Goal: Task Accomplishment & Management: Complete application form

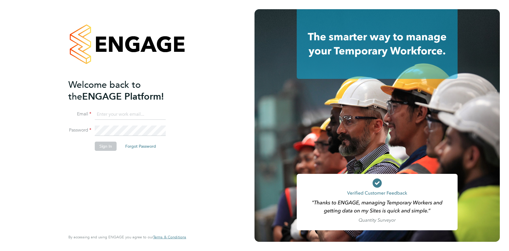
click at [134, 108] on ng-template "Welcome back to the ENGAGE Platform! Email Password Sign In Forgot Password" at bounding box center [124, 118] width 112 height 78
click at [133, 113] on input at bounding box center [130, 114] width 71 height 10
type input "[EMAIL_ADDRESS][DOMAIN_NAME]"
click at [110, 144] on button "Sign In" at bounding box center [106, 145] width 22 height 9
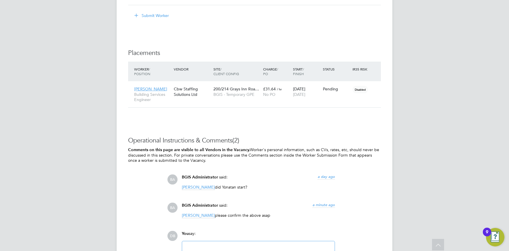
scroll to position [823, 0]
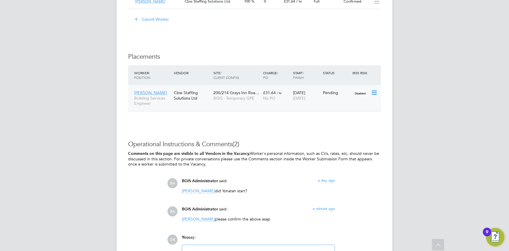
click at [374, 92] on icon at bounding box center [374, 92] width 6 height 7
click at [342, 128] on li "Start" at bounding box center [356, 129] width 41 height 8
type input "Nick Guest"
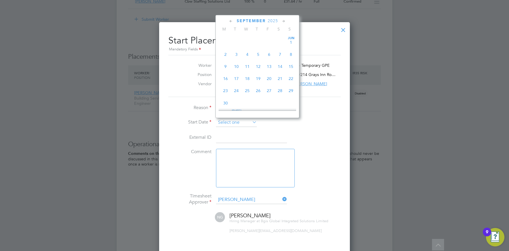
click at [239, 124] on input at bounding box center [236, 122] width 41 height 9
click at [291, 52] on span "31" at bounding box center [291, 52] width 11 height 11
type input "31 Aug 2025"
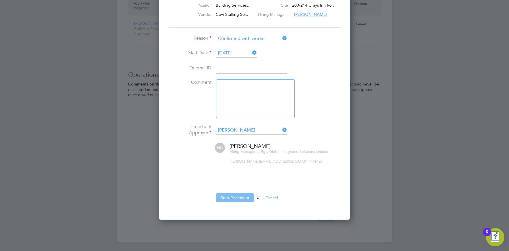
click at [233, 195] on button "Start Placement" at bounding box center [235, 197] width 38 height 9
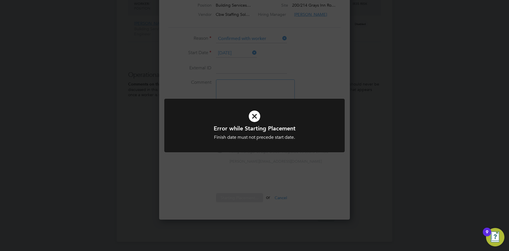
click at [251, 64] on div "Error while Starting Placement Finish date must not precede start date. Cancel …" at bounding box center [254, 125] width 509 height 251
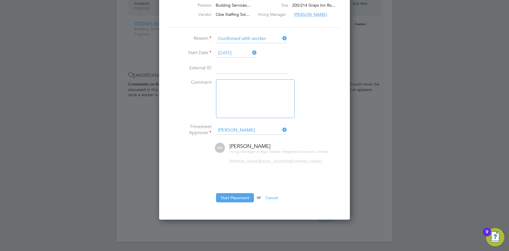
click at [251, 53] on icon at bounding box center [251, 53] width 0 height 8
click at [246, 53] on input at bounding box center [236, 53] width 41 height 9
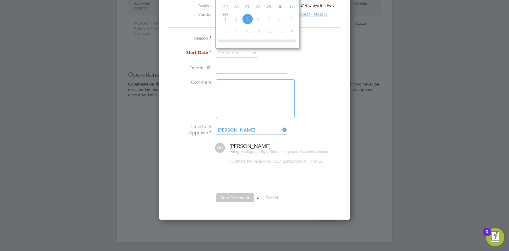
click at [291, 10] on span "31" at bounding box center [291, 6] width 11 height 11
type input "31 Aug 2025"
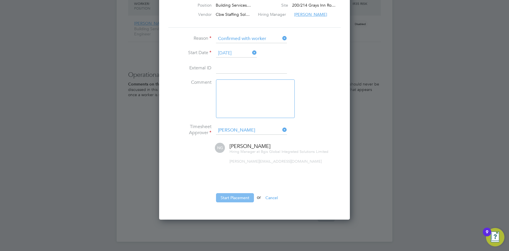
click at [235, 197] on button "Start Placement" at bounding box center [235, 197] width 38 height 9
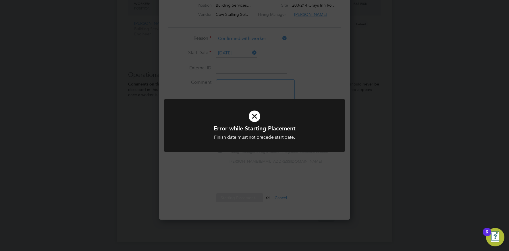
click at [227, 171] on div "Error while Starting Placement Finish date must not precede start date. Cancel …" at bounding box center [254, 125] width 509 height 251
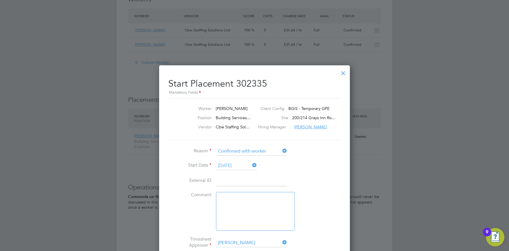
click at [251, 166] on icon at bounding box center [251, 165] width 0 height 8
click at [251, 164] on icon at bounding box center [251, 165] width 0 height 8
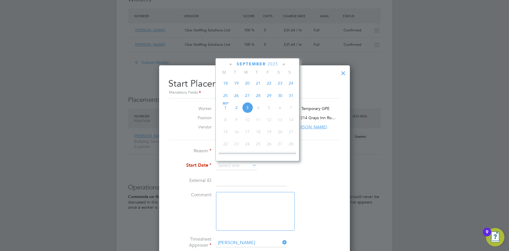
click at [280, 97] on span "30" at bounding box center [280, 95] width 11 height 11
type input "30 Aug 2025"
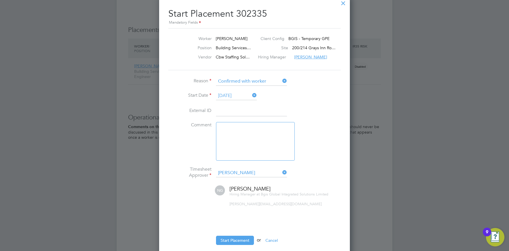
click at [244, 239] on button "Start Placement" at bounding box center [235, 239] width 38 height 9
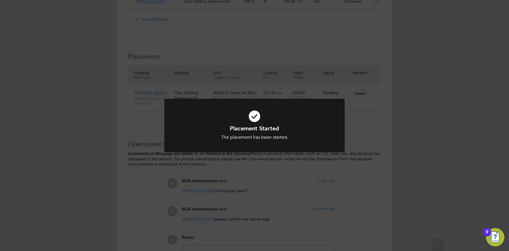
click at [245, 193] on div "Placement Started The placement has been started. Cancel Okay" at bounding box center [254, 125] width 509 height 251
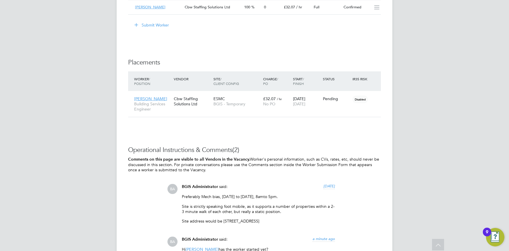
scroll to position [801, 0]
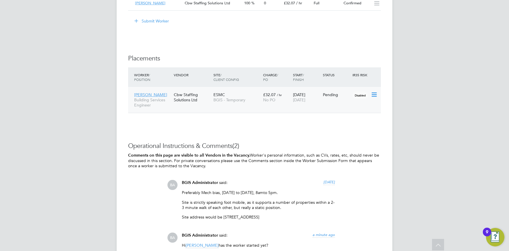
click at [373, 96] on icon at bounding box center [374, 94] width 6 height 7
click at [341, 130] on li "Start" at bounding box center [356, 131] width 41 height 8
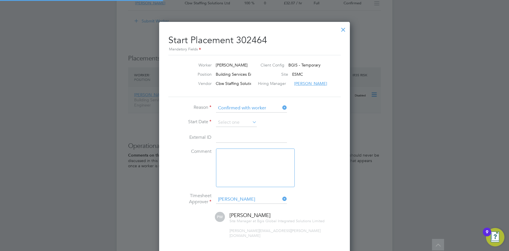
scroll to position [6, 71]
click at [236, 121] on input at bounding box center [236, 122] width 41 height 9
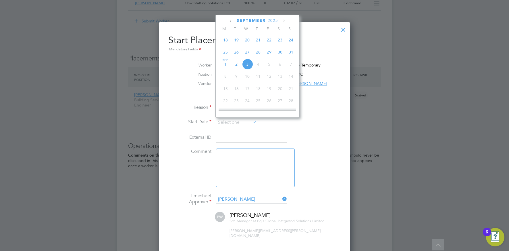
click at [235, 67] on span "2" at bounding box center [236, 64] width 11 height 11
type input "[DATE]"
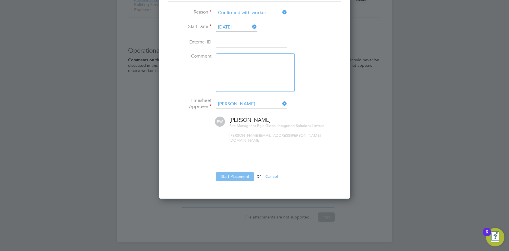
click at [230, 172] on button "Start Placement" at bounding box center [235, 176] width 38 height 9
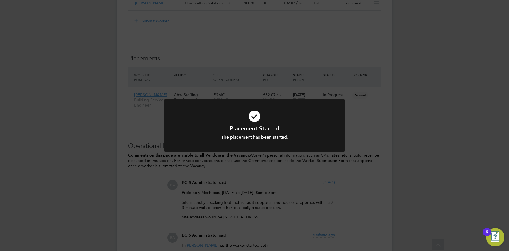
click at [229, 73] on div "Placement Started The placement has been started. Cancel Okay" at bounding box center [254, 125] width 509 height 251
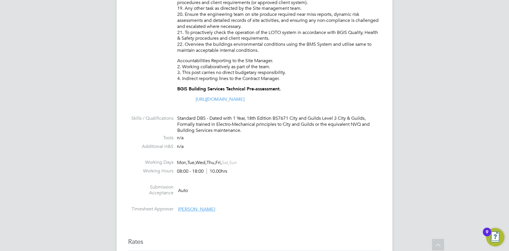
scroll to position [459, 0]
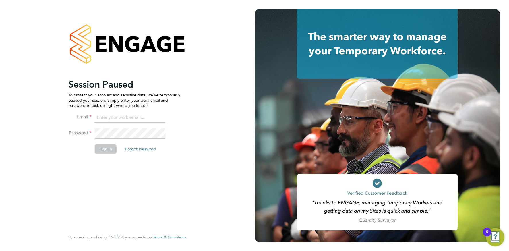
click at [116, 117] on input at bounding box center [130, 118] width 71 height 10
type input "[EMAIL_ADDRESS][DOMAIN_NAME]"
click at [111, 147] on button "Sign In" at bounding box center [106, 149] width 22 height 9
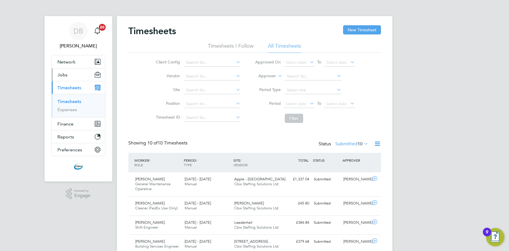
click at [67, 73] on button "Jobs" at bounding box center [78, 74] width 53 height 13
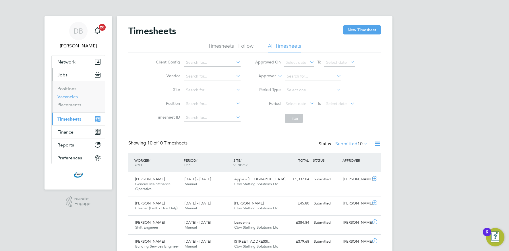
click at [70, 97] on link "Vacancies" at bounding box center [67, 96] width 20 height 5
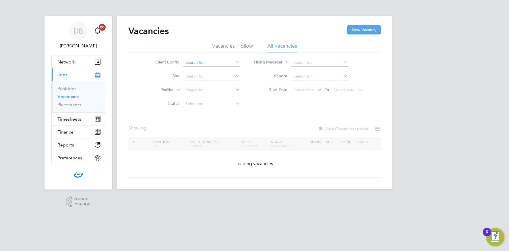
click at [228, 62] on input at bounding box center [212, 63] width 57 height 8
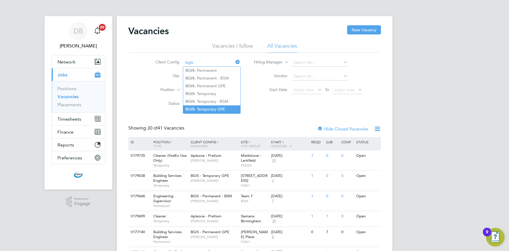
click at [211, 106] on li "BGIS - Temporary GPE" at bounding box center [211, 109] width 57 height 8
type input "BGIS - Temporary GPE"
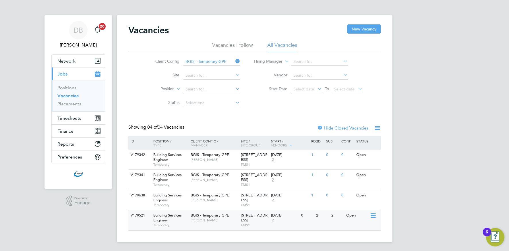
click at [203, 225] on div "BGIS - Temporary GPE Nick Guest" at bounding box center [214, 217] width 50 height 15
click at [212, 203] on div "BGIS - Temporary GPE Nick Guest" at bounding box center [214, 197] width 50 height 15
click at [213, 176] on span "BGIS - Temporary GPE" at bounding box center [210, 174] width 39 height 5
click at [225, 202] on div "BGIS - Temporary GPE Nick Guest" at bounding box center [214, 197] width 50 height 15
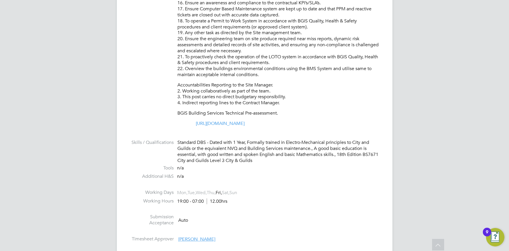
scroll to position [431, 0]
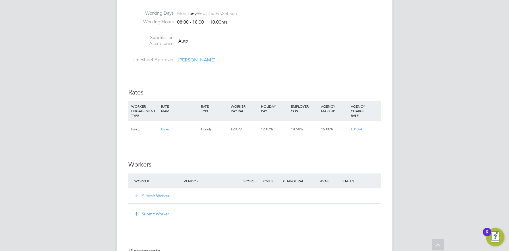
scroll to position [615, 0]
click at [163, 197] on button "Submit Worker" at bounding box center [152, 196] width 34 height 6
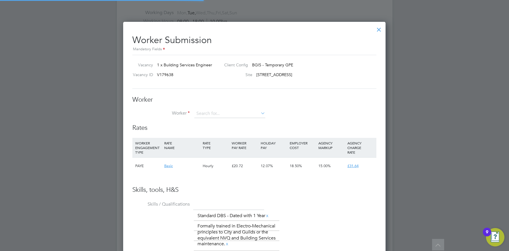
scroll to position [419, 263]
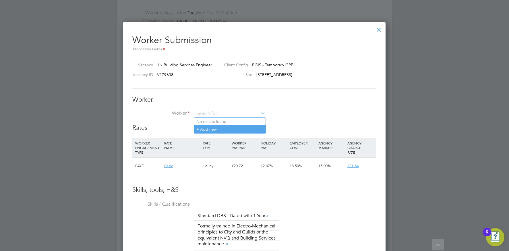
click at [211, 130] on li "+ Add new" at bounding box center [230, 129] width 72 height 8
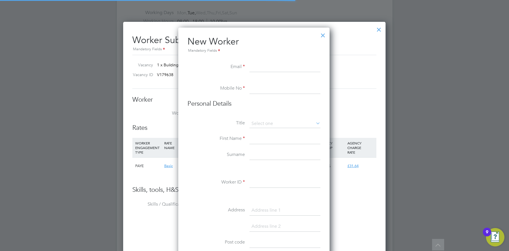
scroll to position [488, 152]
click at [325, 36] on div at bounding box center [323, 34] width 10 height 10
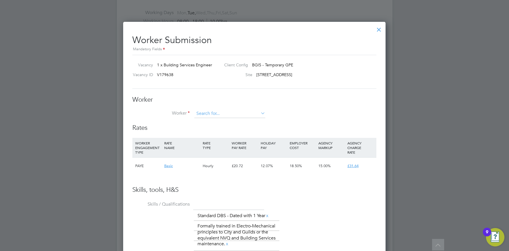
click at [230, 111] on input at bounding box center [230, 113] width 71 height 9
click at [225, 120] on li "Isaac Manu (IManu100)" at bounding box center [230, 122] width 72 height 8
type input "Isaac Manu (IManu100)"
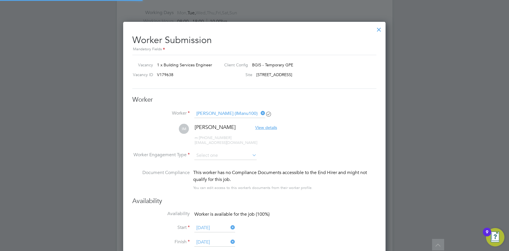
scroll to position [0, 0]
click at [212, 153] on input at bounding box center [226, 155] width 62 height 9
click at [207, 170] on li "PAYE" at bounding box center [225, 170] width 63 height 7
type input "PAYE"
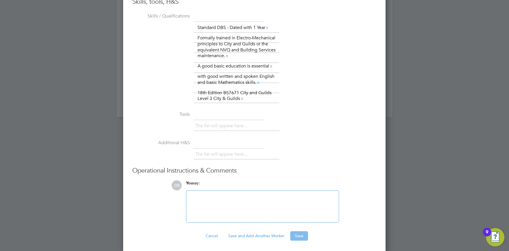
click at [301, 235] on button "Save" at bounding box center [300, 235] width 18 height 9
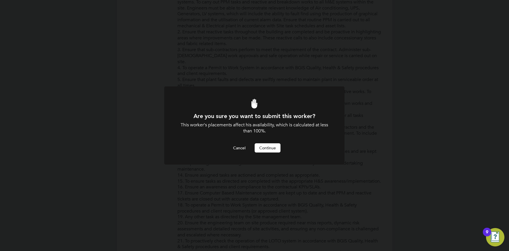
click at [261, 148] on button "Continue" at bounding box center [268, 147] width 26 height 9
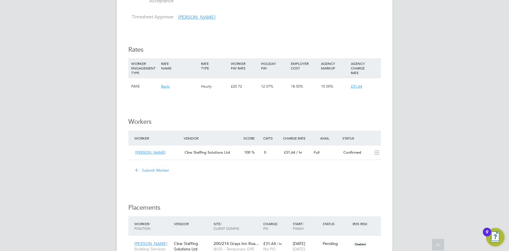
scroll to position [725, 0]
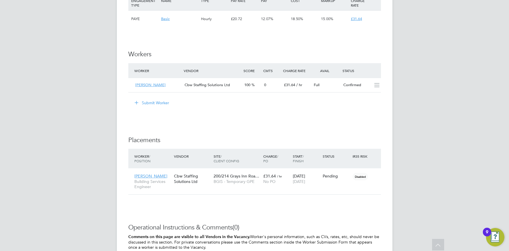
click at [156, 103] on button "Submit Worker" at bounding box center [152, 102] width 43 height 9
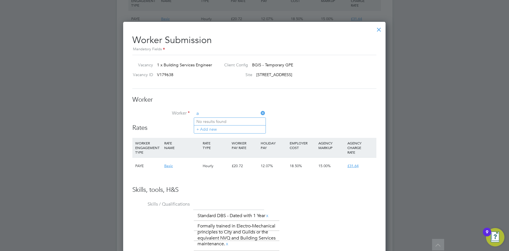
scroll to position [3, 3]
click at [216, 120] on b "Akan" at bounding box center [216, 121] width 10 height 5
type input "Olatunji Akande (OAkande001)"
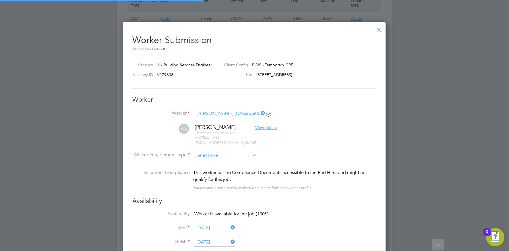
click at [209, 157] on input at bounding box center [226, 155] width 62 height 9
click at [207, 172] on li "PAYE" at bounding box center [225, 170] width 63 height 7
type input "PAYE"
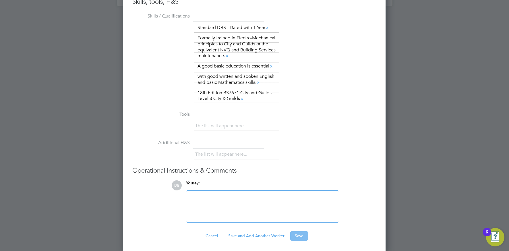
click at [301, 234] on button "Save" at bounding box center [300, 235] width 18 height 9
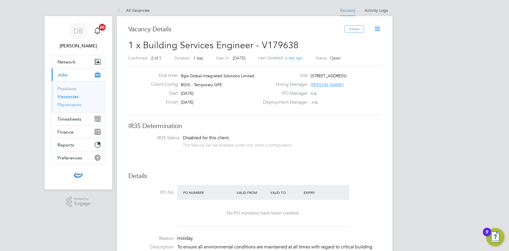
click at [66, 104] on link "Placements" at bounding box center [69, 104] width 24 height 5
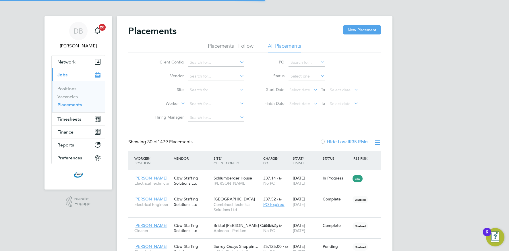
scroll to position [5, 27]
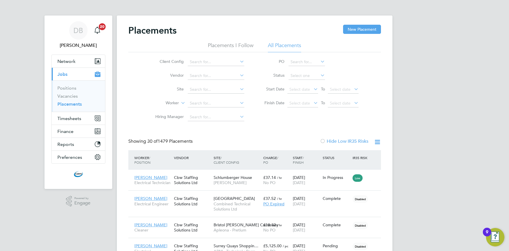
click at [320, 75] on icon at bounding box center [320, 75] width 0 height 8
click at [301, 76] on input at bounding box center [307, 76] width 36 height 8
click at [295, 101] on li "Pending" at bounding box center [306, 98] width 37 height 7
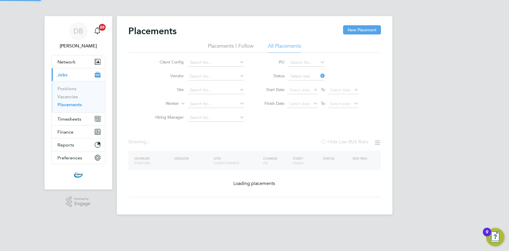
type input "Pending"
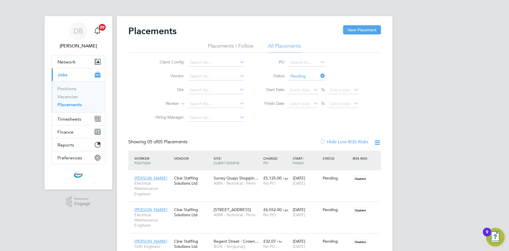
click at [239, 63] on icon at bounding box center [239, 62] width 0 height 8
click at [211, 137] on li "BGIS - Temporary" at bounding box center [215, 141] width 57 height 8
type input "BGIS - Temporary"
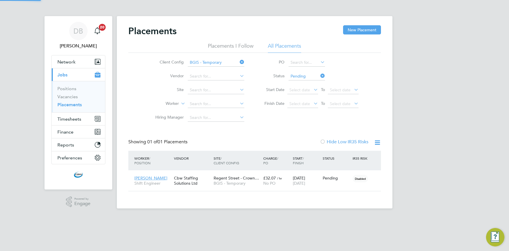
scroll to position [16, 50]
click at [61, 96] on link "Vacancies" at bounding box center [67, 96] width 20 height 5
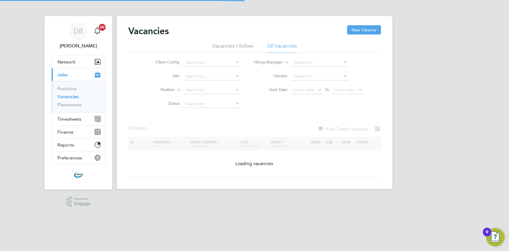
click at [234, 61] on icon at bounding box center [234, 62] width 0 height 8
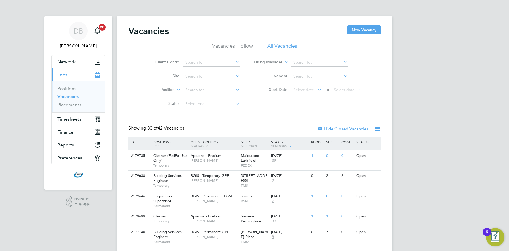
click at [207, 139] on li "BGIS - Temporary" at bounding box center [211, 141] width 57 height 8
type input "BGIS - Temporary"
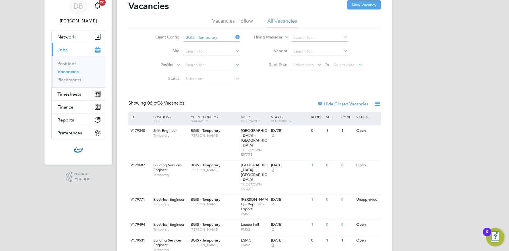
scroll to position [55, 0]
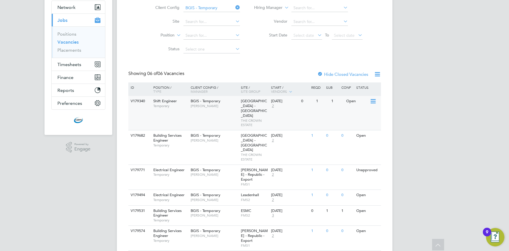
click at [269, 110] on div "Regent Street - Crown Estate THE CROWN ESTATE" at bounding box center [255, 113] width 30 height 34
click at [249, 153] on span "THE CROWN ESTATE" at bounding box center [254, 157] width 27 height 9
click at [263, 226] on div "Workman - Republic - Export FMS1" at bounding box center [255, 238] width 30 height 25
click at [219, 198] on span "[PERSON_NAME]" at bounding box center [214, 200] width 47 height 5
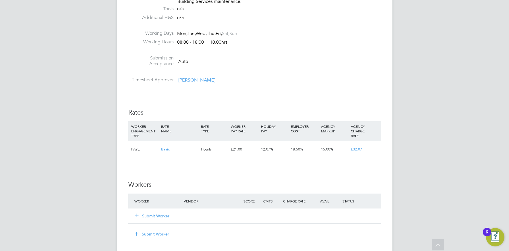
scroll to position [663, 0]
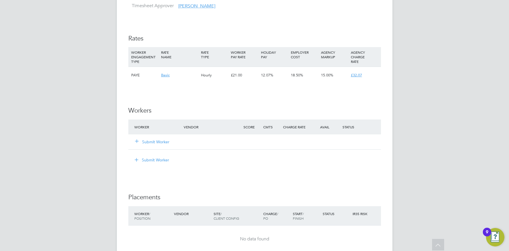
click at [150, 143] on button "Submit Worker" at bounding box center [152, 142] width 34 height 6
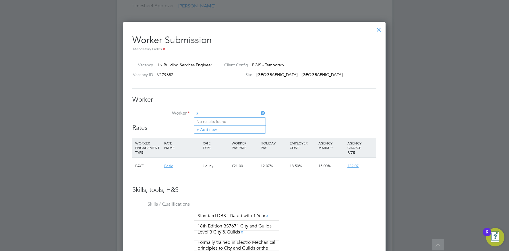
scroll to position [392, 263]
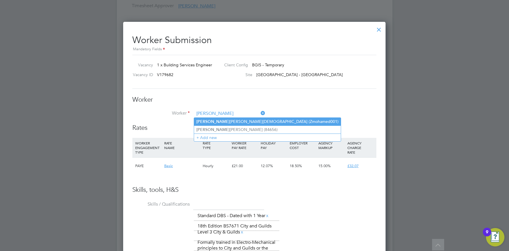
type input "Zackaria Mohamed (Zmohamed001)"
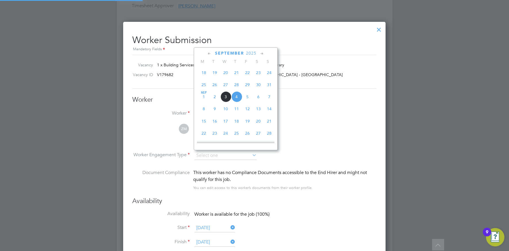
scroll to position [0, 0]
click at [221, 157] on input at bounding box center [226, 155] width 62 height 9
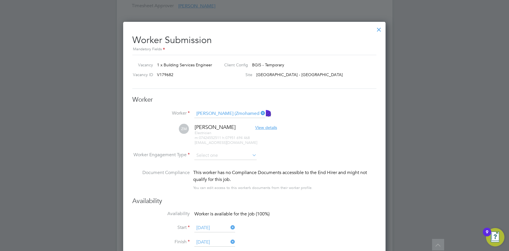
click at [216, 168] on li "PAYE" at bounding box center [225, 170] width 63 height 7
type input "PAYE"
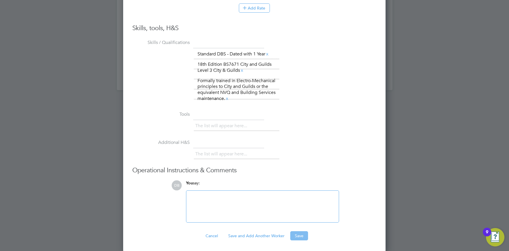
click at [298, 232] on button "Save" at bounding box center [300, 235] width 18 height 9
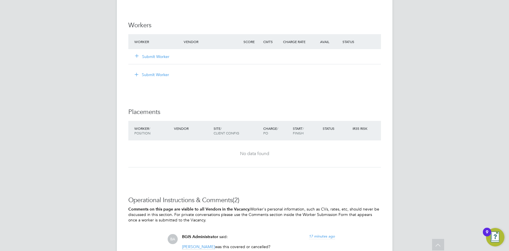
scroll to position [745, 0]
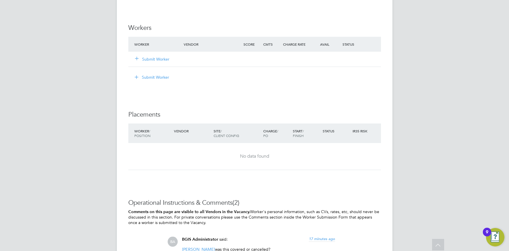
click at [163, 59] on button "Submit Worker" at bounding box center [152, 59] width 34 height 6
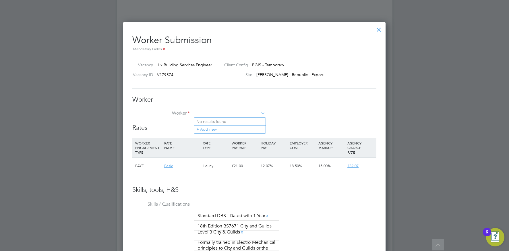
scroll to position [0, 0]
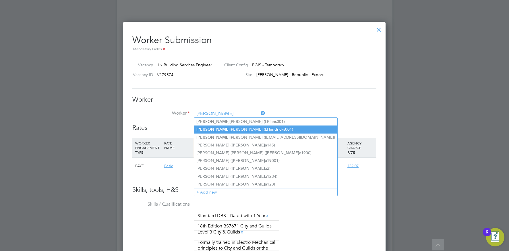
click at [224, 130] on li "Leon Hendricks (LHendricks001)" at bounding box center [265, 130] width 143 height 8
type input "Leon Hendricks (LHendricks001)"
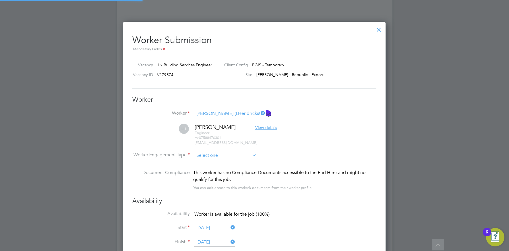
scroll to position [520, 263]
click at [216, 157] on input at bounding box center [226, 155] width 62 height 9
click at [214, 170] on li "PAYE" at bounding box center [225, 170] width 63 height 7
type input "PAYE"
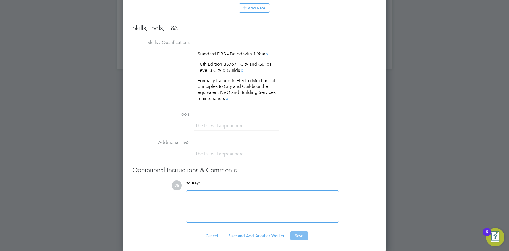
click at [295, 231] on button "Save" at bounding box center [300, 235] width 18 height 9
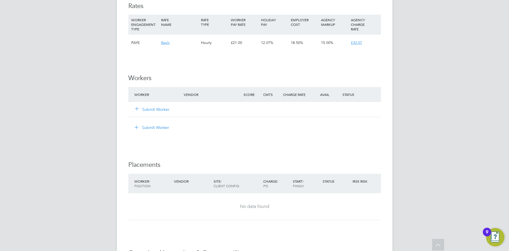
scroll to position [696, 0]
click at [156, 110] on button "Submit Worker" at bounding box center [152, 109] width 34 height 6
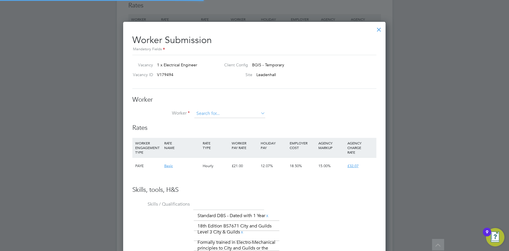
scroll to position [0, 0]
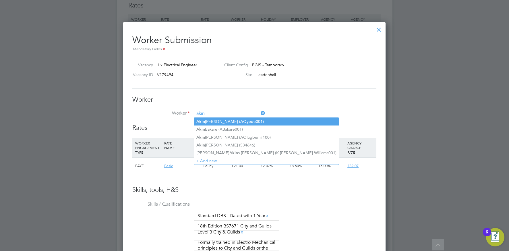
click at [228, 122] on li "Akin tayo Oyede (AOyede001)" at bounding box center [266, 122] width 145 height 8
type input "Akintayo Oyede (AOyede001)"
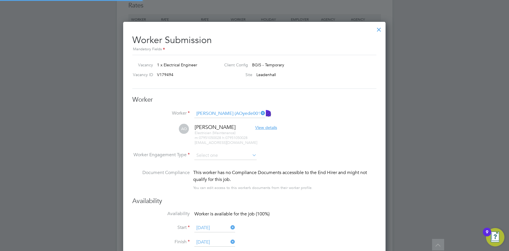
scroll to position [520, 263]
click at [217, 155] on input at bounding box center [226, 155] width 62 height 9
click at [214, 170] on li "PAYE" at bounding box center [225, 170] width 63 height 7
type input "PAYE"
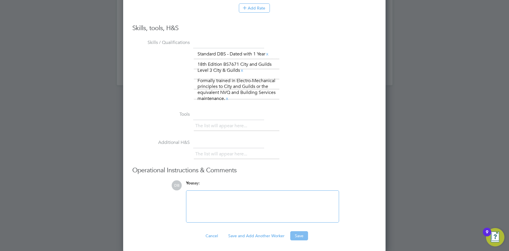
click at [294, 234] on button "Save" at bounding box center [300, 235] width 18 height 9
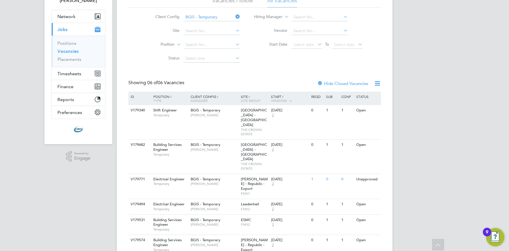
scroll to position [46, 0]
click at [79, 68] on button "Timesheets" at bounding box center [78, 73] width 53 height 13
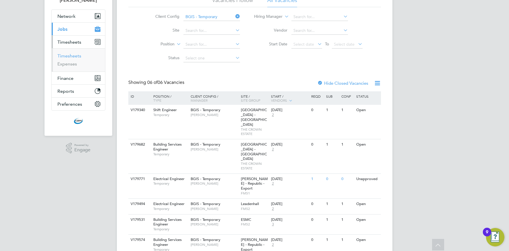
click at [75, 54] on link "Timesheets" at bounding box center [69, 55] width 24 height 5
